Goal: Transaction & Acquisition: Purchase product/service

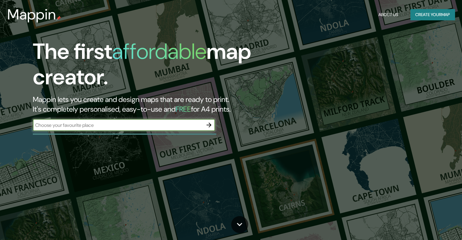
click at [114, 129] on div "​" at bounding box center [124, 125] width 182 height 12
click at [114, 125] on input "text" at bounding box center [118, 125] width 170 height 7
paste input "The Mirror Barcelona-Adults Only, Carrer de [GEOGRAPHIC_DATA], [GEOGRAPHIC_DATA…"
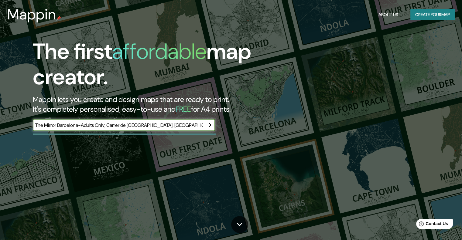
drag, startPoint x: 86, startPoint y: 125, endPoint x: 155, endPoint y: 124, distance: 69.2
click at [155, 124] on input "The Mirror Barcelona-Adults Only, Carrer de [GEOGRAPHIC_DATA], [GEOGRAPHIC_DATA…" at bounding box center [118, 125] width 170 height 7
drag, startPoint x: 147, startPoint y: 123, endPoint x: 8, endPoint y: 131, distance: 139.0
click at [8, 131] on div "The first affordable map creator. Mappin lets you create and design maps that a…" at bounding box center [231, 120] width 462 height 240
type input "The Mirror Barcelona [GEOGRAPHIC_DATA], [GEOGRAPHIC_DATA]"
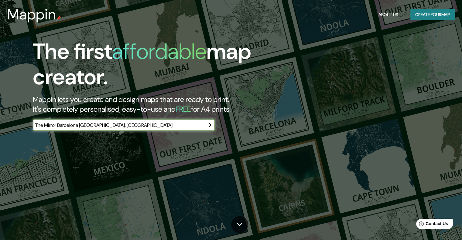
click at [208, 126] on icon "button" at bounding box center [208, 124] width 7 height 7
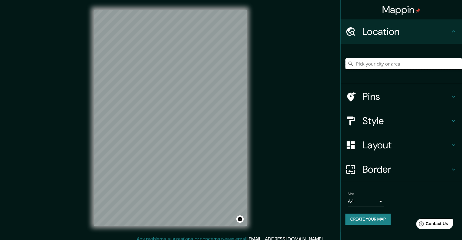
click at [375, 63] on input "Pick your city or area" at bounding box center [403, 63] width 117 height 11
paste input "The Mirror Barcelona [GEOGRAPHIC_DATA], [GEOGRAPHIC_DATA]"
click at [385, 64] on input "[GEOGRAPHIC_DATA][PERSON_NAME], [GEOGRAPHIC_DATA], [GEOGRAPHIC_DATA], [GEOGRAPH…" at bounding box center [403, 63] width 117 height 11
paste input "The Mirror Barcelona [GEOGRAPHIC_DATA], [GEOGRAPHIC_DATA]"
type input "[GEOGRAPHIC_DATA][PERSON_NAME], [GEOGRAPHIC_DATA], [GEOGRAPHIC_DATA], [GEOGRAPH…"
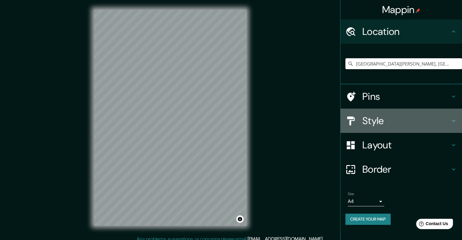
click at [378, 117] on h4 "Style" at bounding box center [405, 121] width 87 height 12
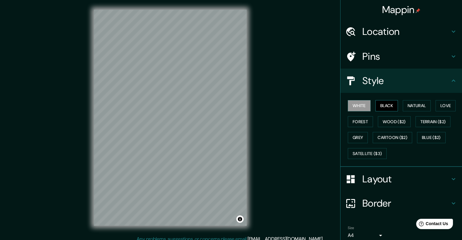
click at [384, 104] on button "Black" at bounding box center [386, 105] width 23 height 11
click at [358, 105] on button "White" at bounding box center [359, 105] width 23 height 11
click at [418, 105] on button "Natural" at bounding box center [417, 105] width 28 height 11
click at [355, 107] on button "White" at bounding box center [359, 105] width 23 height 11
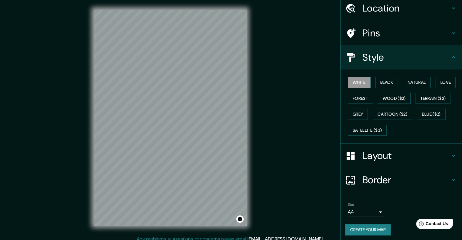
scroll to position [25, 0]
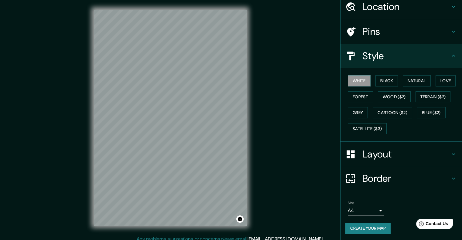
click at [383, 148] on h4 "Layout" at bounding box center [405, 154] width 87 height 12
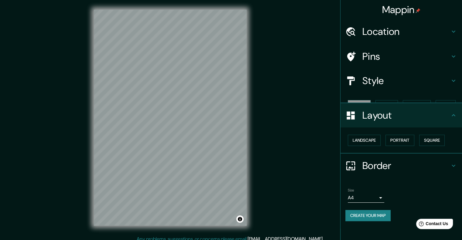
scroll to position [0, 0]
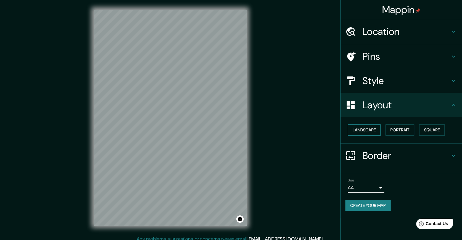
click at [370, 129] on button "Landscape" at bounding box center [364, 129] width 33 height 11
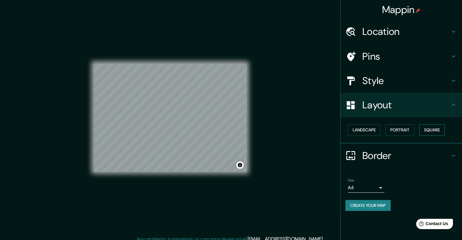
click at [435, 130] on button "Square" at bounding box center [432, 129] width 26 height 11
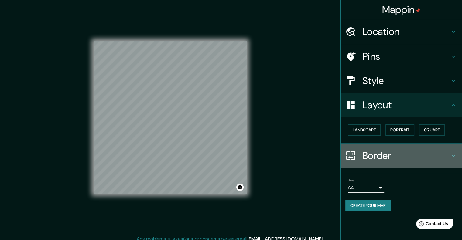
click at [381, 158] on h4 "Border" at bounding box center [405, 156] width 87 height 12
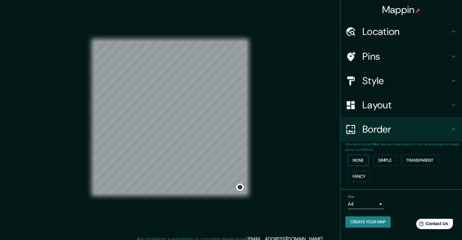
click at [360, 164] on button "None" at bounding box center [358, 160] width 21 height 11
